Goal: Information Seeking & Learning: Learn about a topic

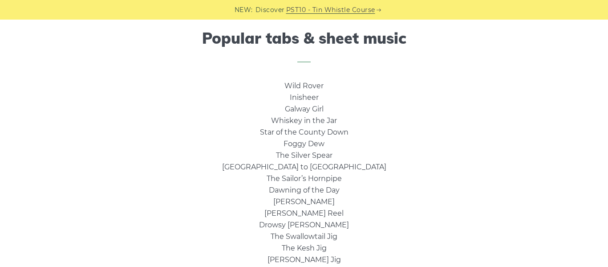
scroll to position [588, 0]
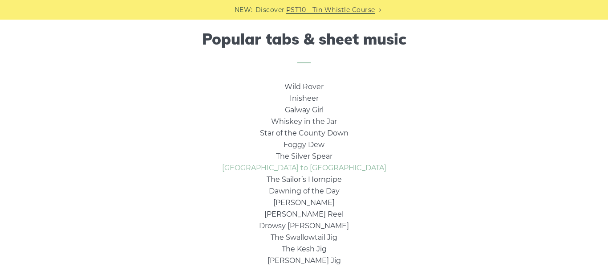
click at [307, 169] on link "Rocky Road to Dublin" at bounding box center [304, 167] width 164 height 8
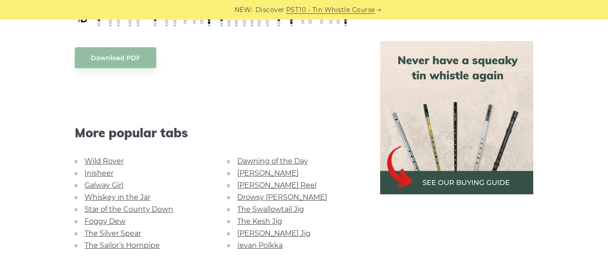
scroll to position [450, 0]
click at [260, 216] on link "The Kesh Jig" at bounding box center [259, 220] width 45 height 8
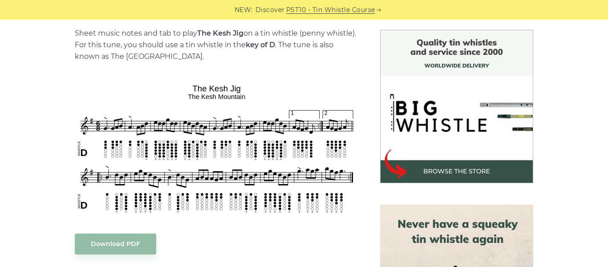
scroll to position [230, 0]
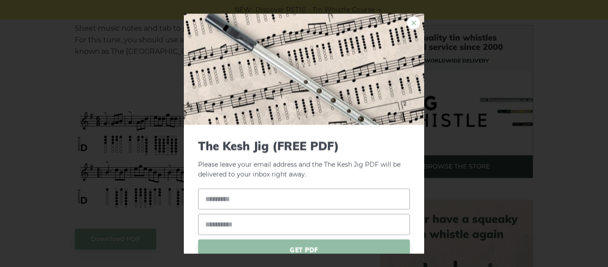
click at [413, 25] on link "×" at bounding box center [413, 22] width 13 height 13
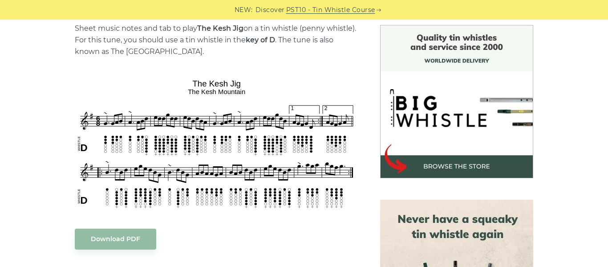
scroll to position [0, 0]
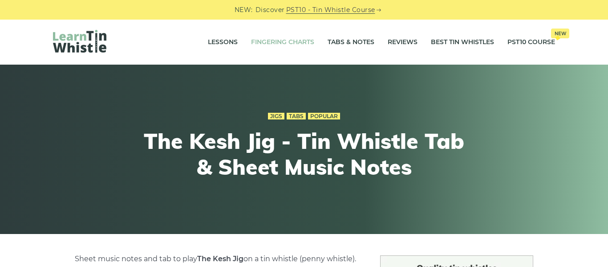
click at [256, 45] on link "Fingering Charts" at bounding box center [282, 42] width 63 height 22
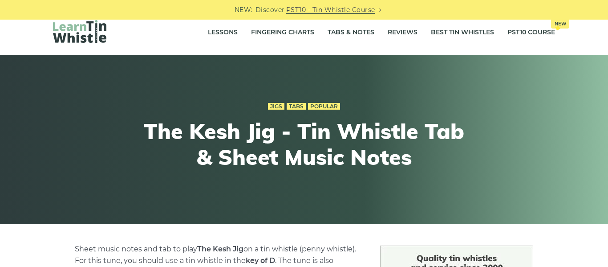
scroll to position [9, 0]
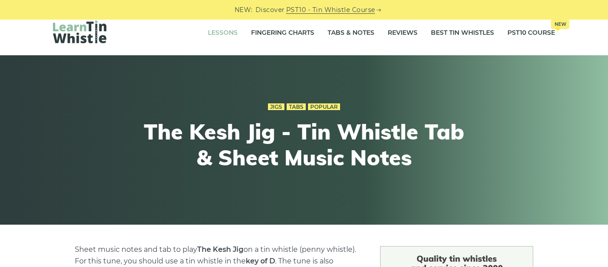
click at [211, 32] on link "Lessons" at bounding box center [223, 33] width 30 height 22
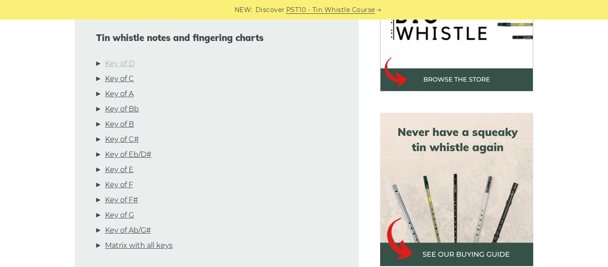
click at [124, 64] on link "Key of D" at bounding box center [119, 64] width 29 height 12
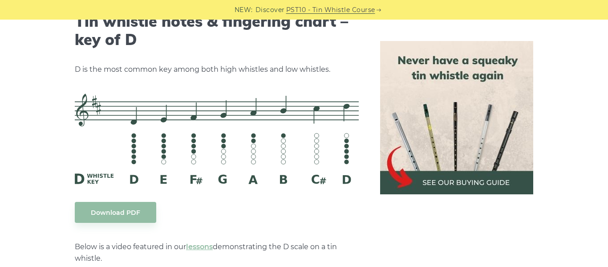
scroll to position [1415, 0]
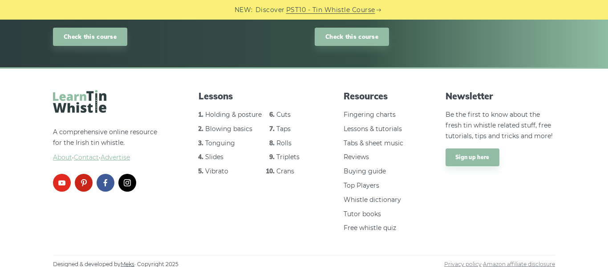
scroll to position [1337, 0]
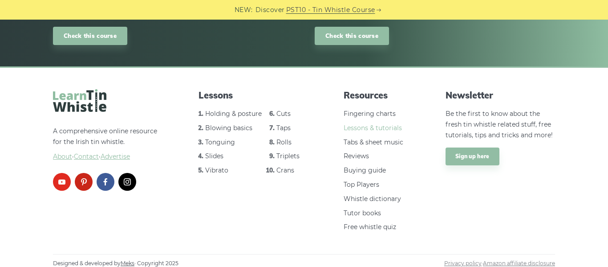
click at [377, 130] on link "Lessons & tutorials" at bounding box center [373, 128] width 58 height 8
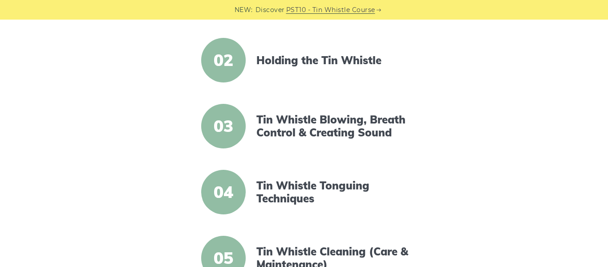
scroll to position [290, 0]
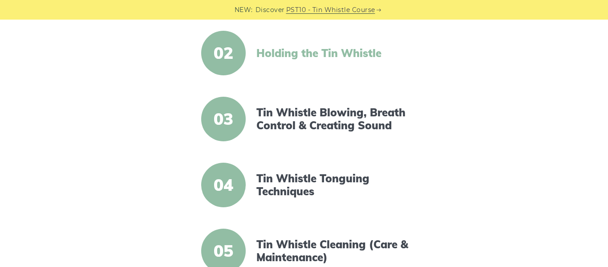
click at [300, 56] on link "Holding the Tin Whistle" at bounding box center [332, 53] width 153 height 13
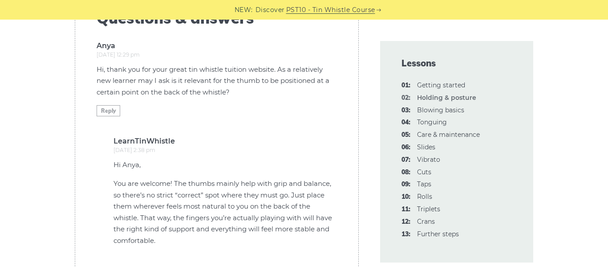
scroll to position [1869, 0]
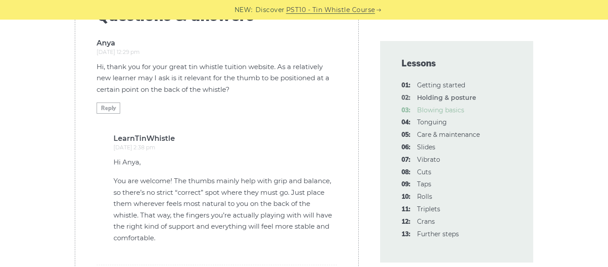
click at [455, 111] on link "03: Blowing basics" at bounding box center [440, 110] width 47 height 8
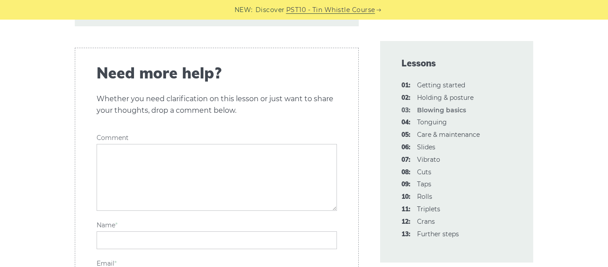
scroll to position [1995, 0]
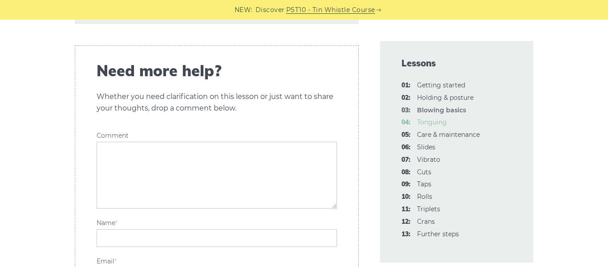
click at [437, 126] on link "04: Tonguing" at bounding box center [432, 122] width 30 height 8
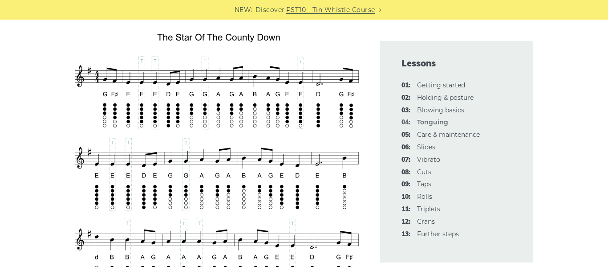
scroll to position [1544, 0]
